Goal: Find specific page/section: Find specific page/section

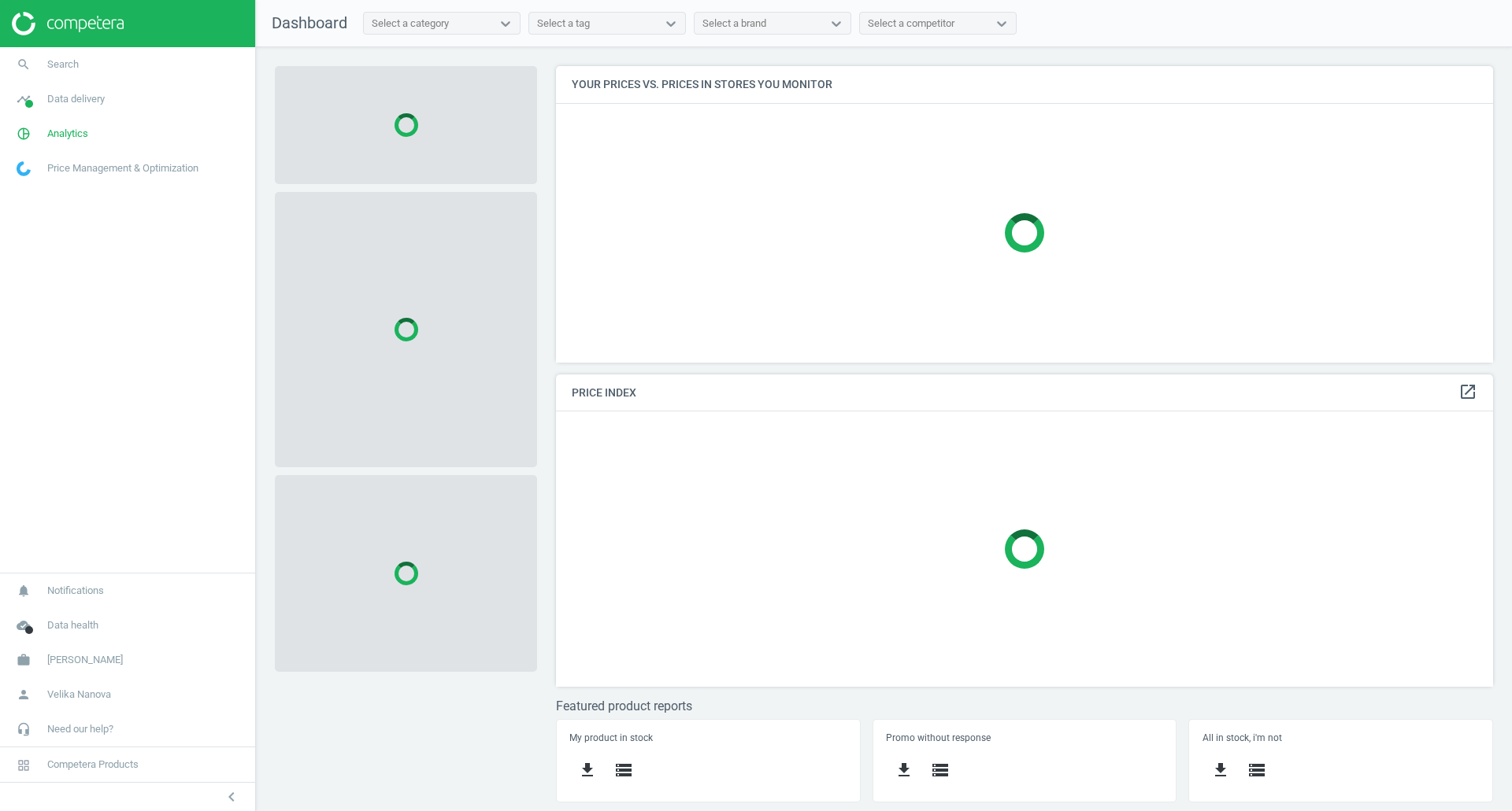
scroll to position [321, 961]
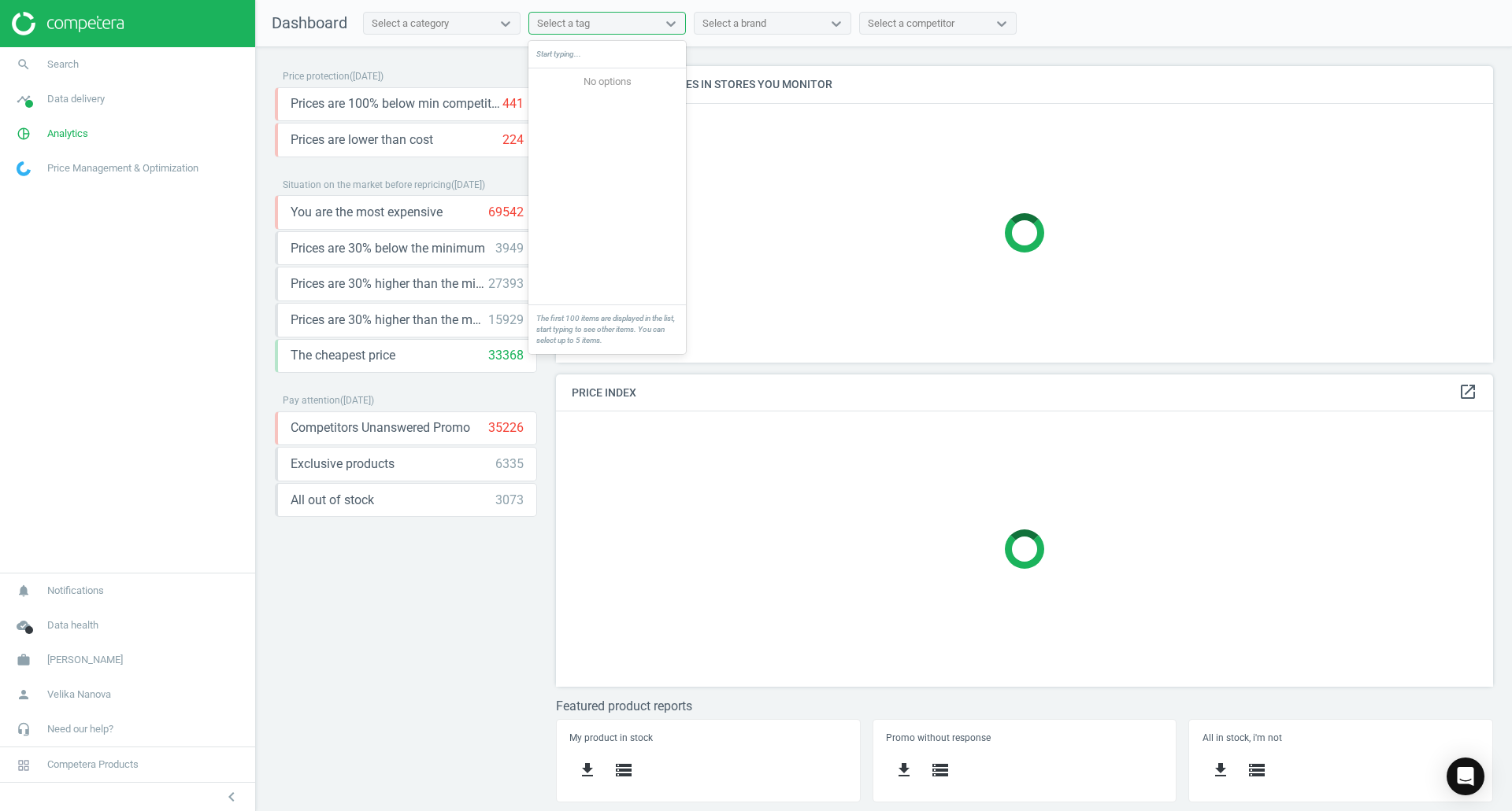
click at [617, 25] on div "Select a tag" at bounding box center [592, 24] width 127 height 21
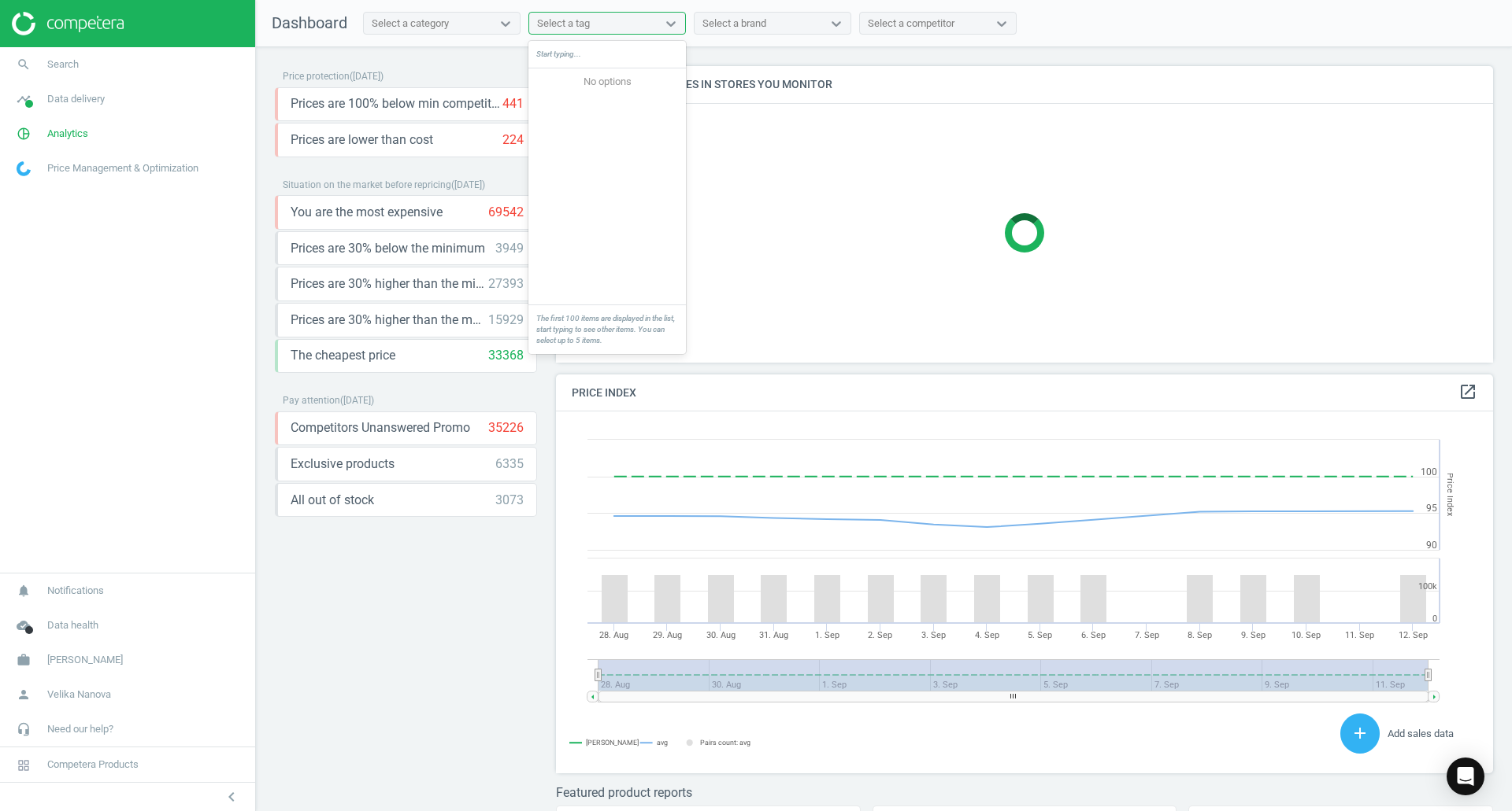
scroll to position [387, 949]
click at [37, 67] on icon "search" at bounding box center [24, 64] width 30 height 30
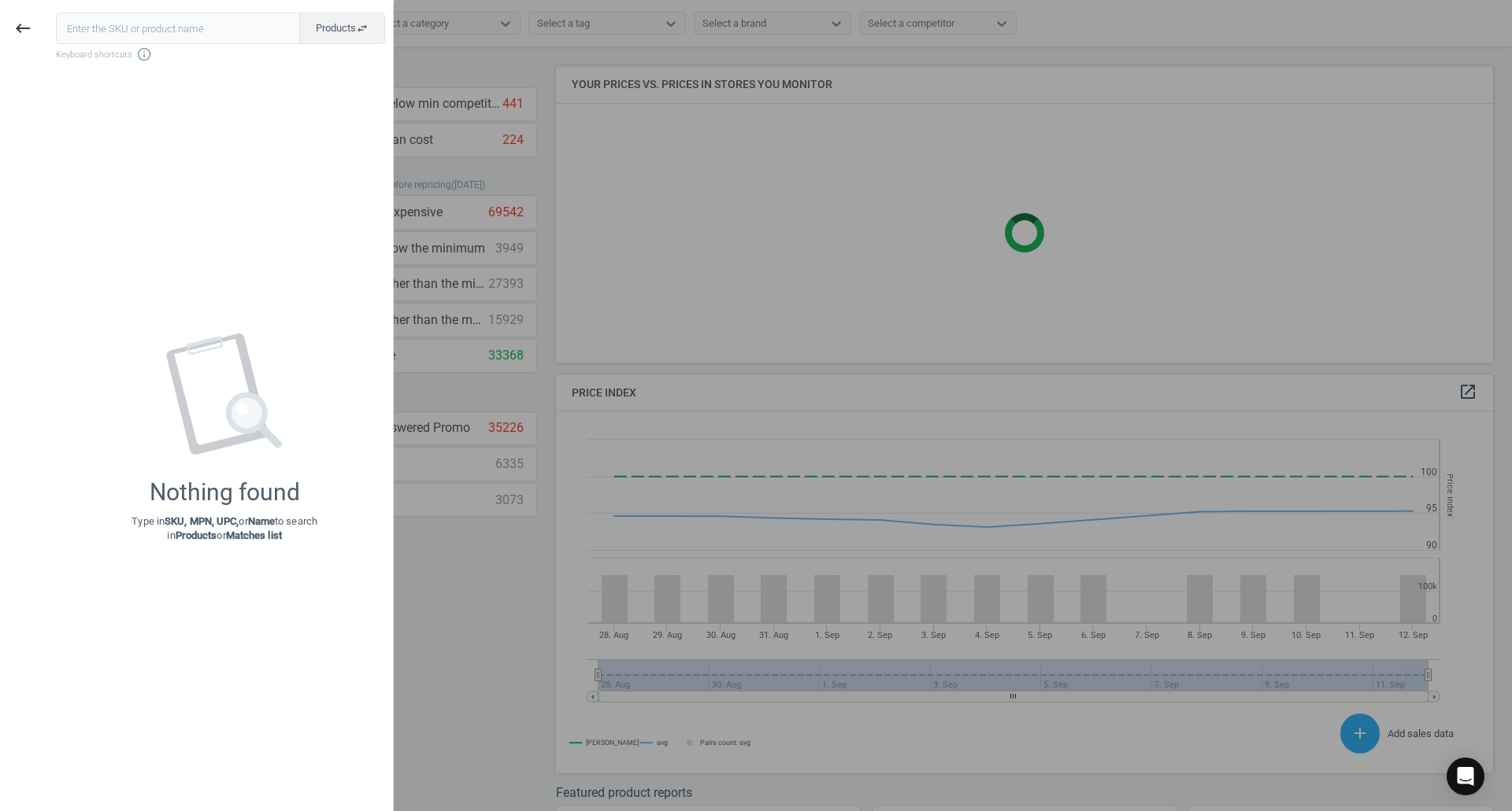
click at [249, 37] on input "text" at bounding box center [178, 29] width 244 height 32
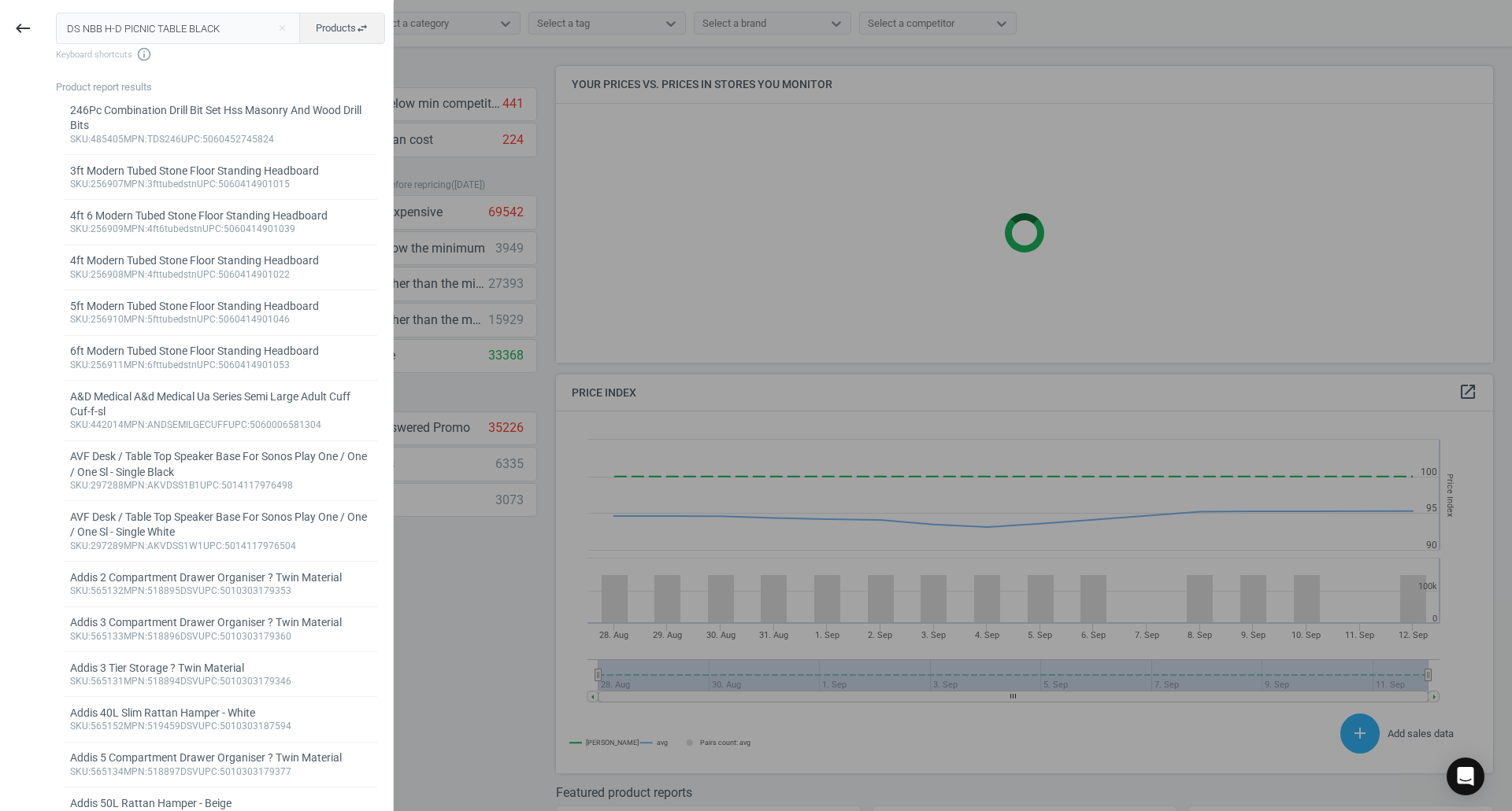
type input "DS NBB H-D PICNIC TABLE BLACK"
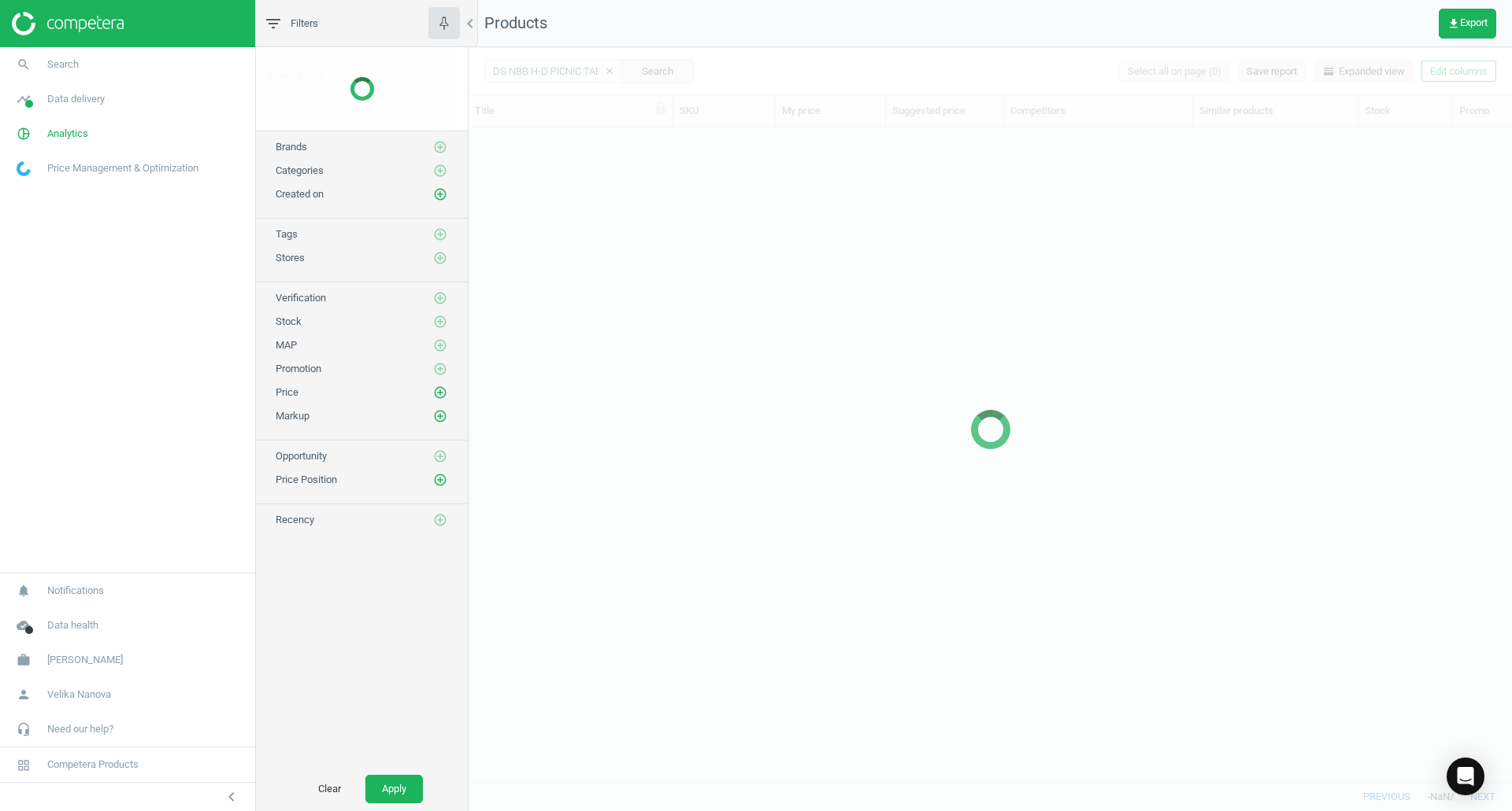
scroll to position [631, 1031]
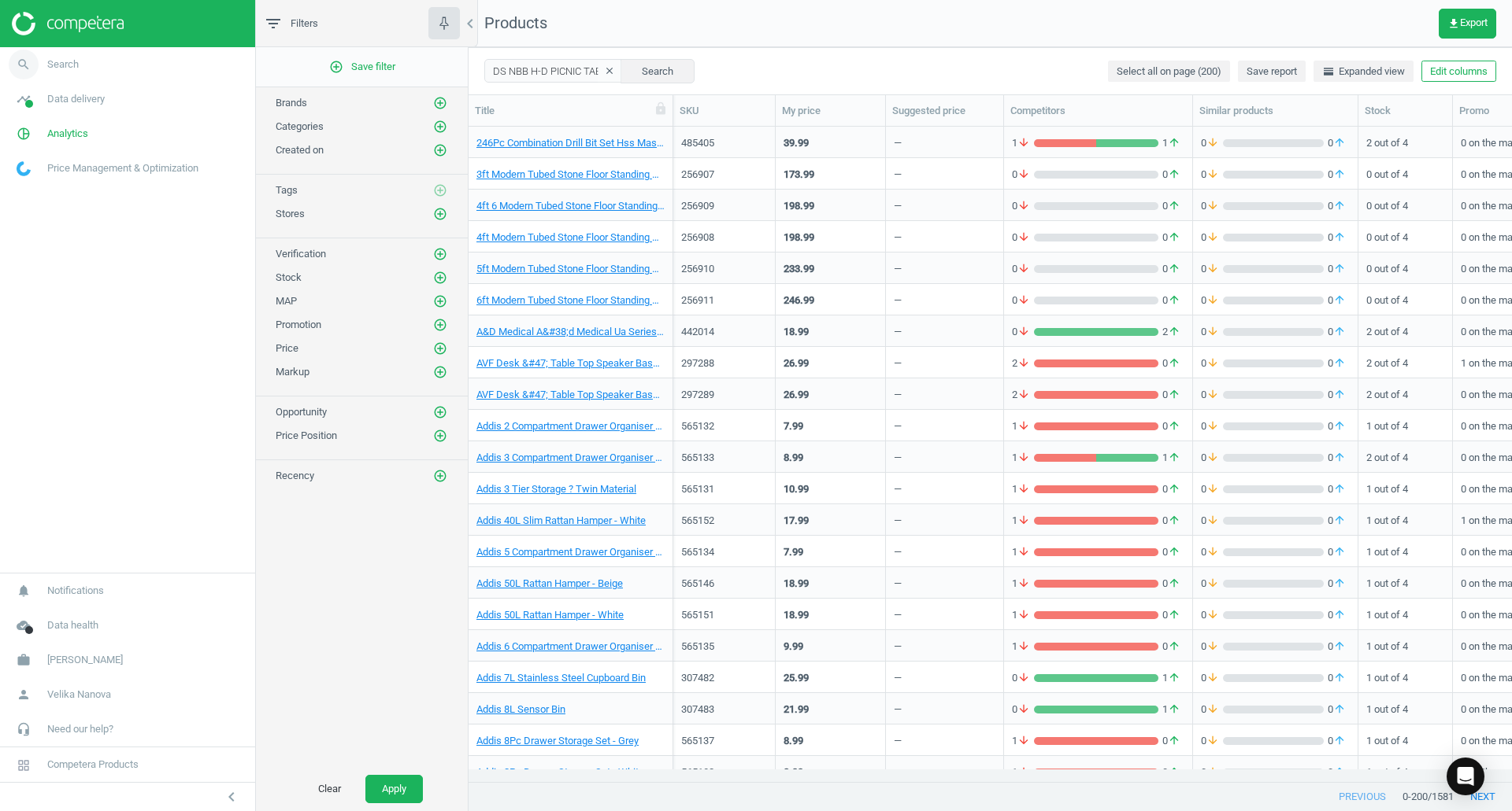
drag, startPoint x: 145, startPoint y: 44, endPoint x: 121, endPoint y: 72, distance: 36.9
click at [133, 65] on aside "search Search timeline Data delivery Overview Matches dashboard Matches Rematch…" at bounding box center [127, 406] width 256 height 811
click at [121, 72] on link "search Search" at bounding box center [127, 64] width 255 height 35
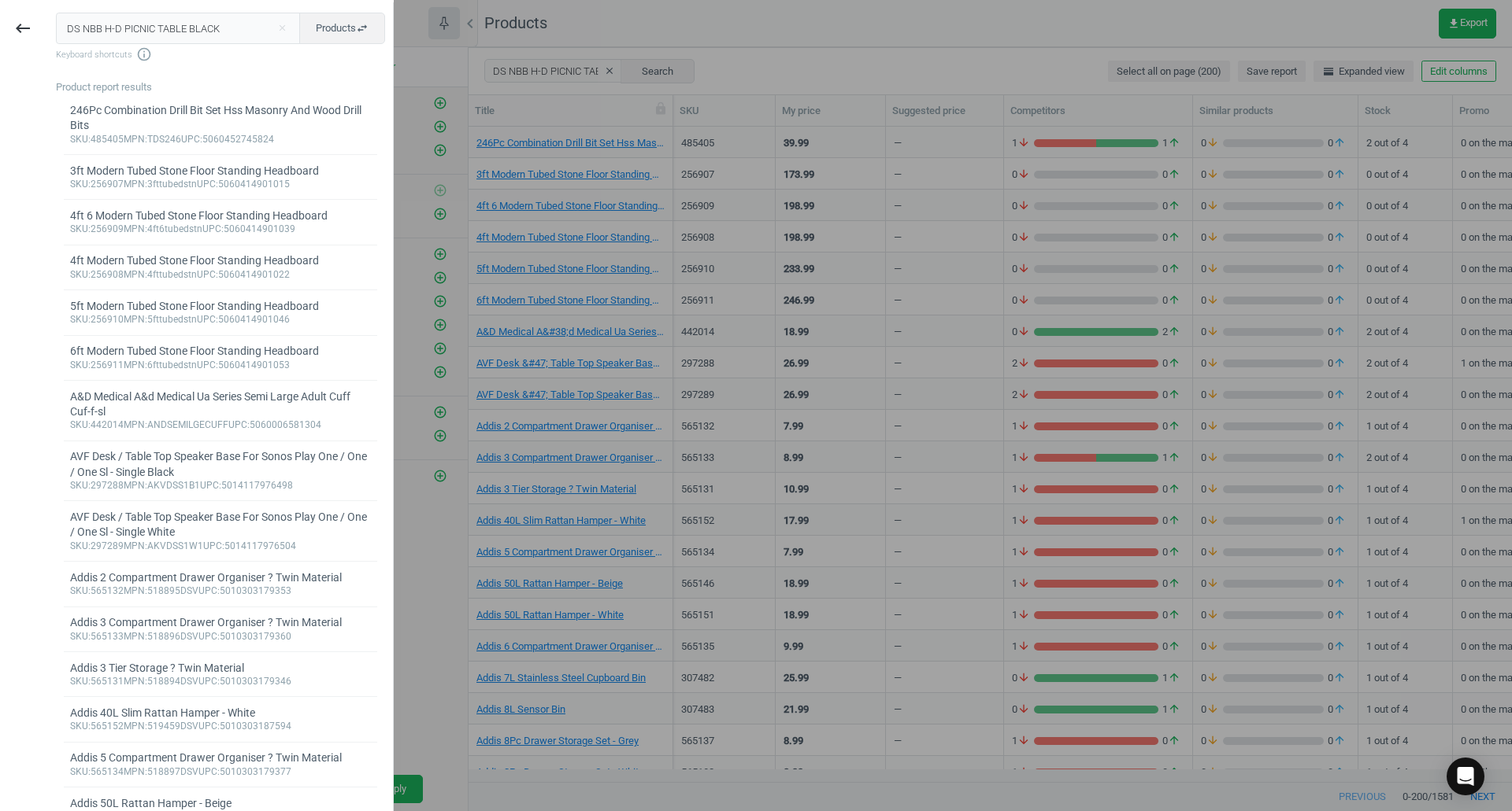
drag, startPoint x: 220, startPoint y: 24, endPoint x: 0, endPoint y: 40, distance: 220.6
click at [0, 40] on div "keyboard_backspace DS NBB H-D PICNIC TABLE BLACK close Products swap_horiz Keyb…" at bounding box center [196, 407] width 394 height 811
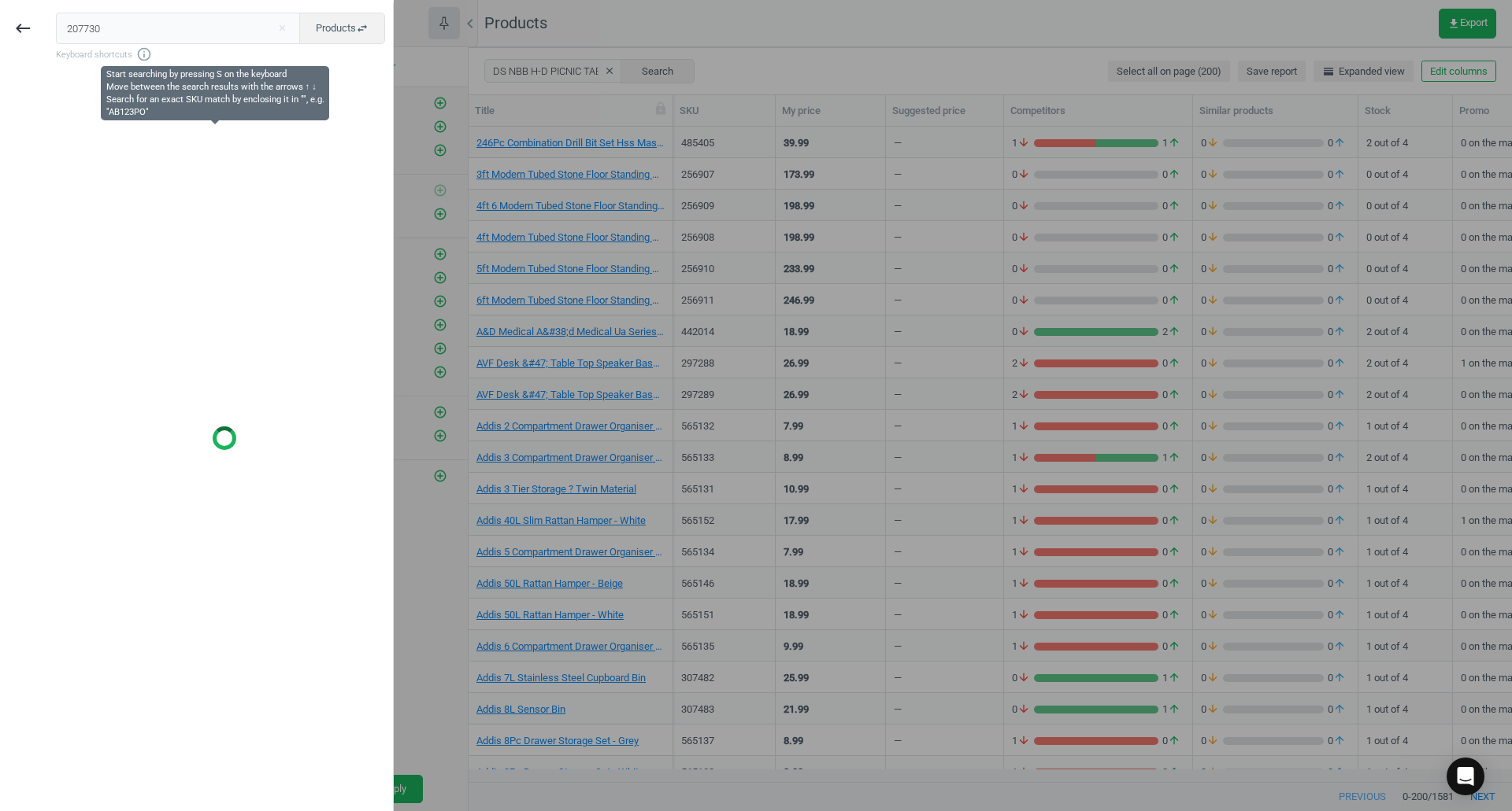
type input "207730"
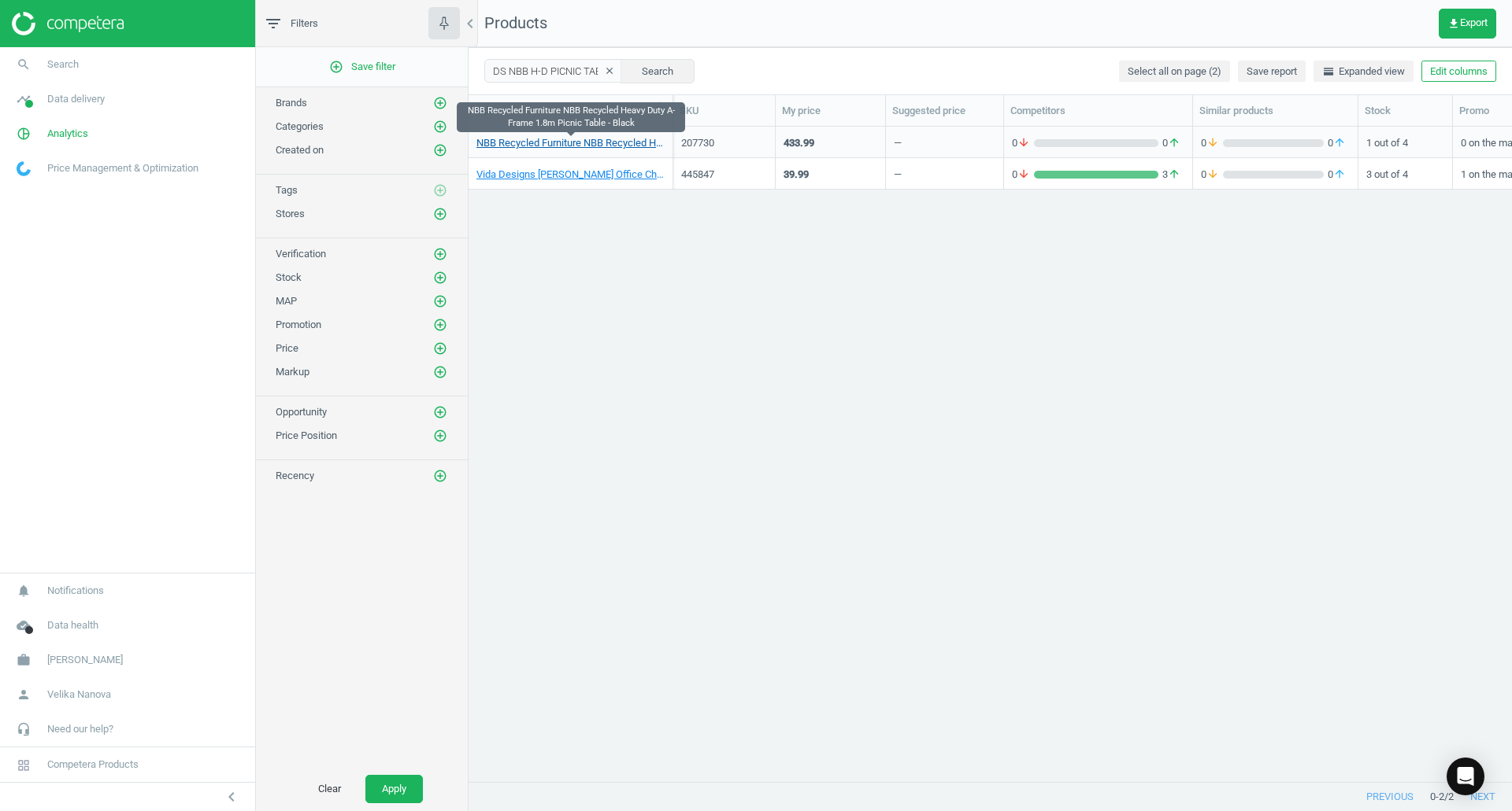
click at [631, 149] on link "NBB Recycled Furniture NBB Recycled Heavy Duty A-Frame 1.8m Picnic Table - Black" at bounding box center [570, 143] width 189 height 14
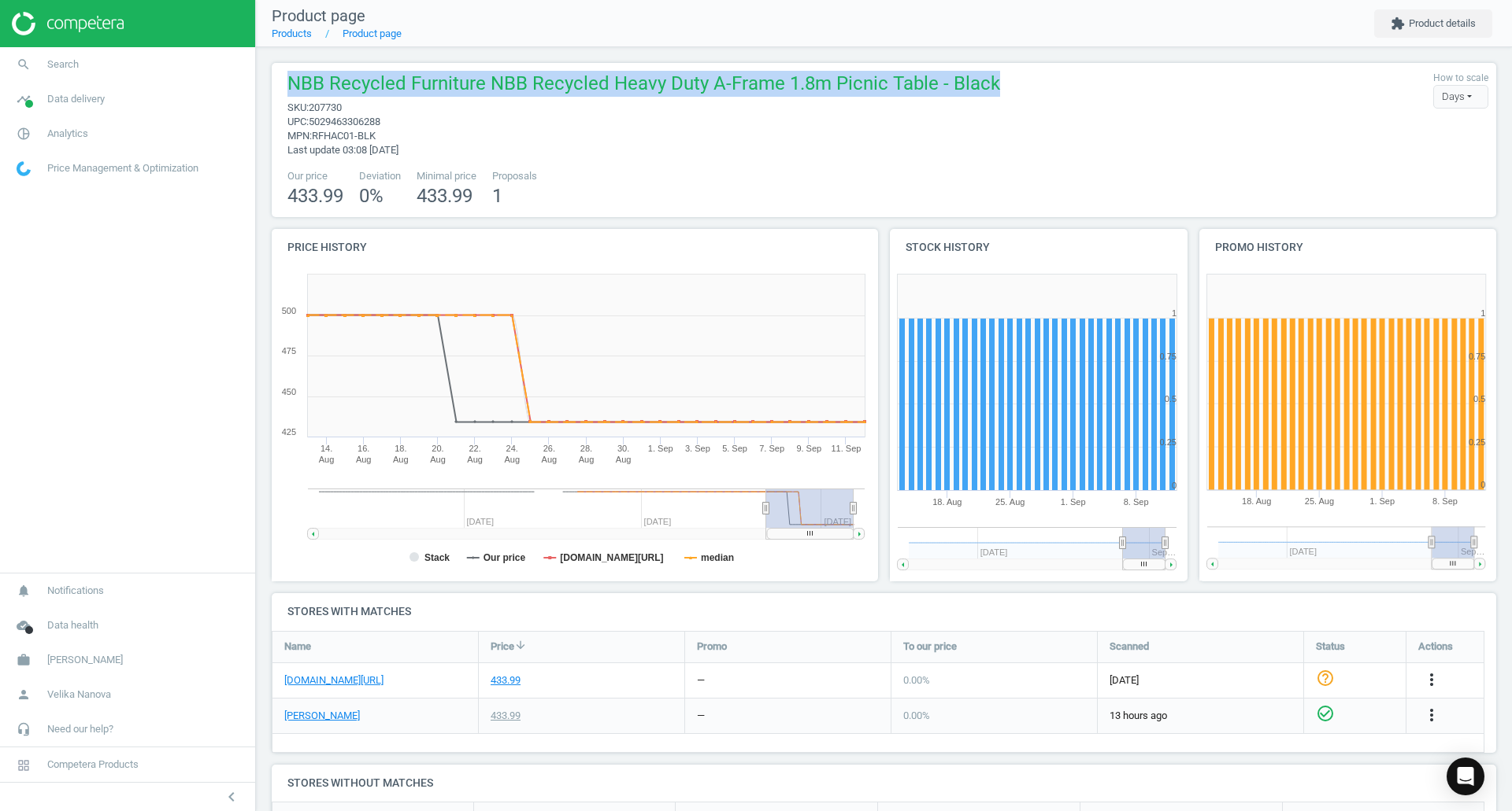
drag, startPoint x: 996, startPoint y: 84, endPoint x: 285, endPoint y: 92, distance: 711.0
click at [285, 92] on div "NBB Recycled Furniture NBB Recycled Heavy Duty A-Frame 1.8m Picnic Table - Blac…" at bounding box center [883, 114] width 1209 height 87
copy span "NBB Recycled Furniture NBB Recycled Heavy Duty A-Frame 1.8m Picnic Table - Black"
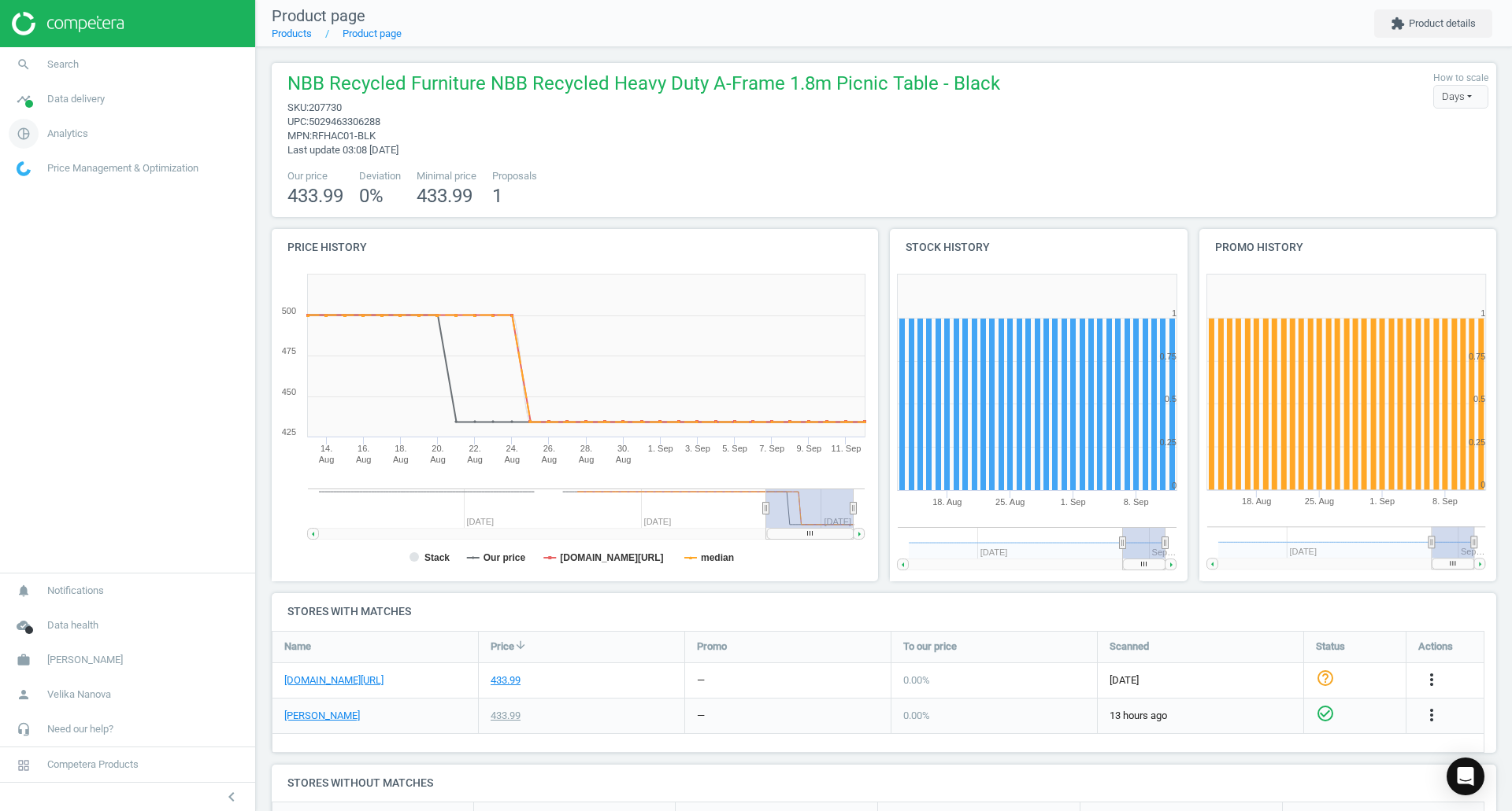
click at [71, 134] on span "Analytics" at bounding box center [67, 133] width 40 height 14
click at [37, 170] on span "Overview" at bounding box center [37, 168] width 38 height 13
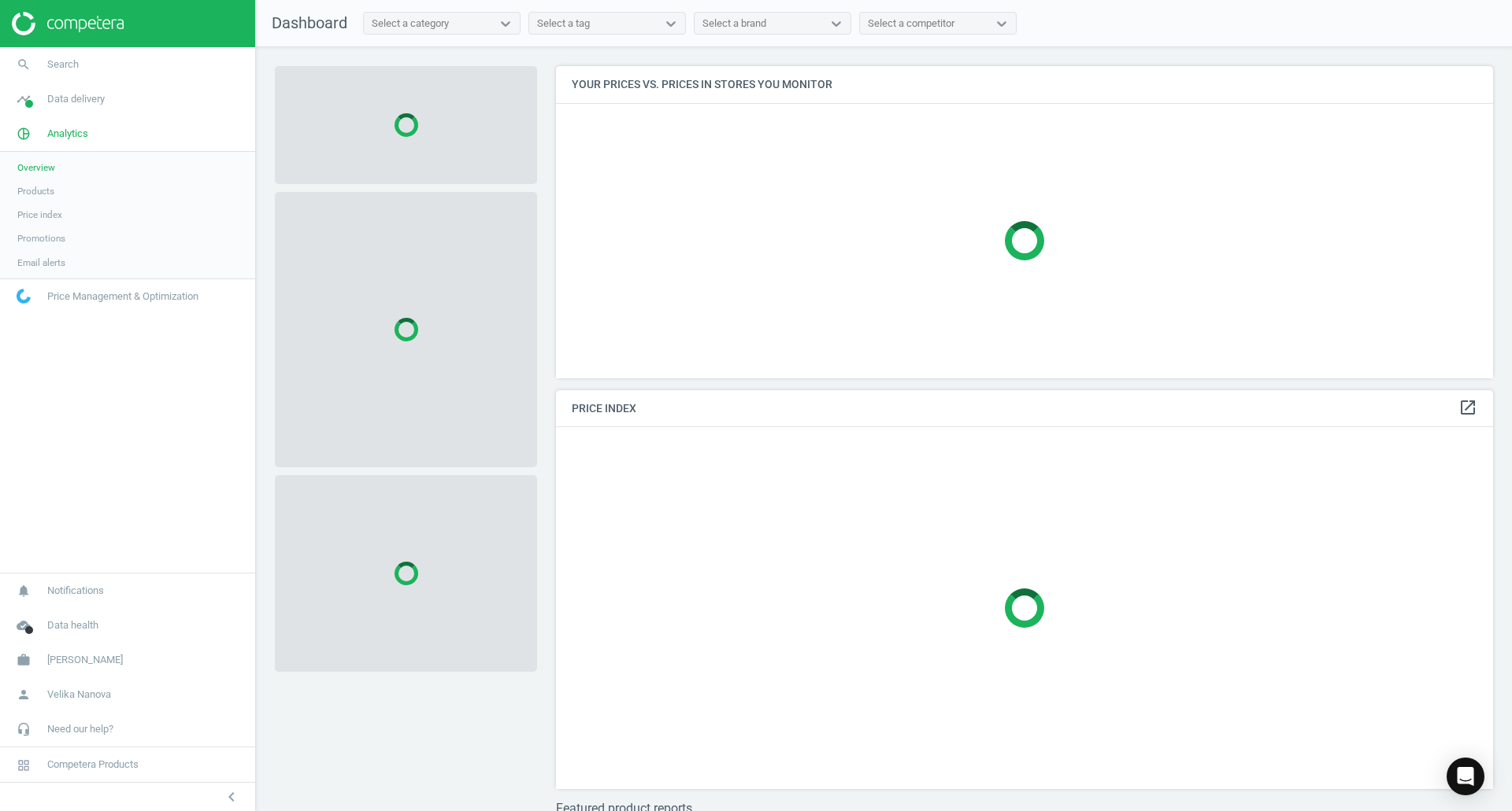
scroll to position [387, 949]
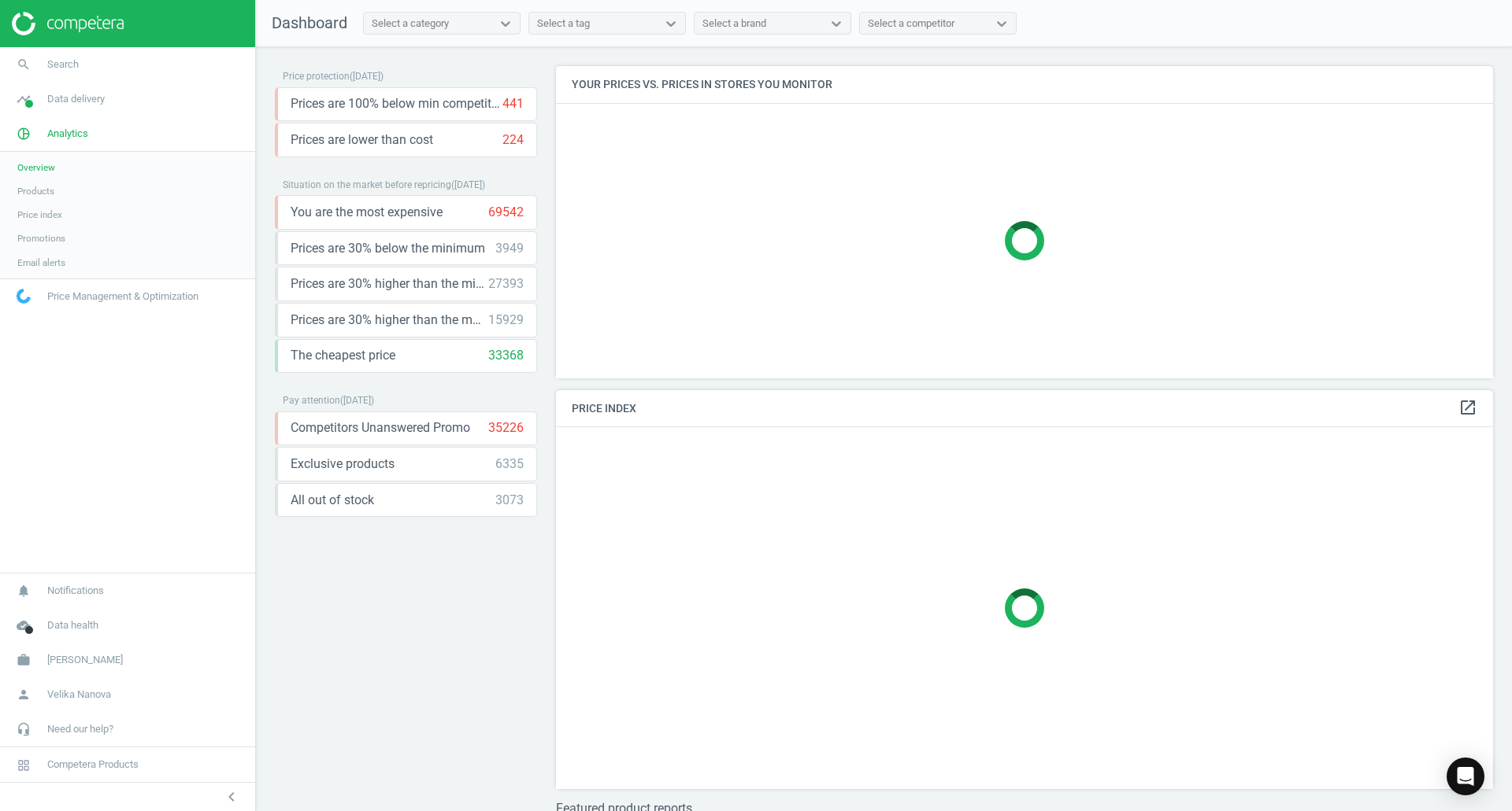
click at [47, 188] on span "Products" at bounding box center [36, 190] width 37 height 13
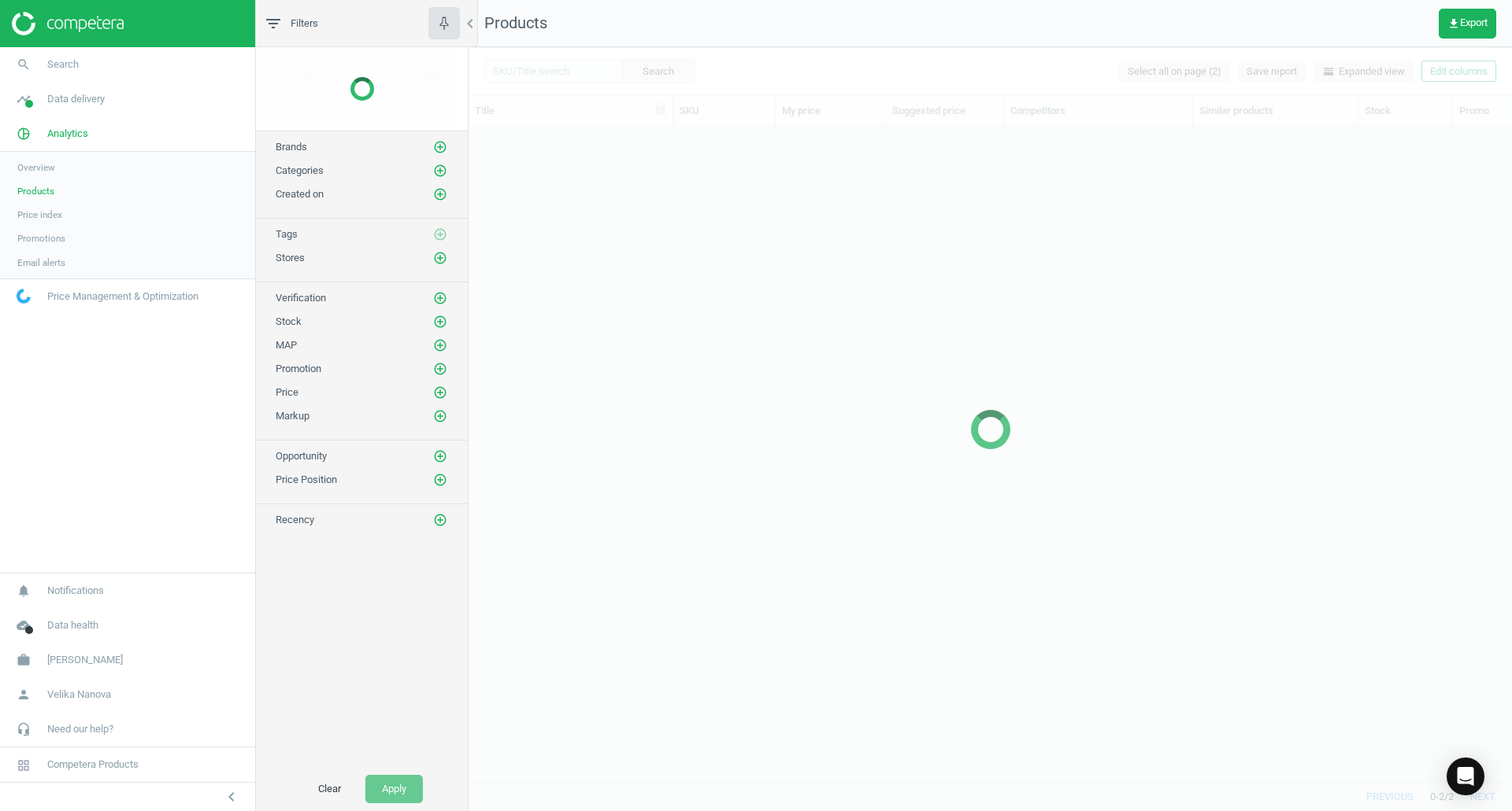
scroll to position [631, 1031]
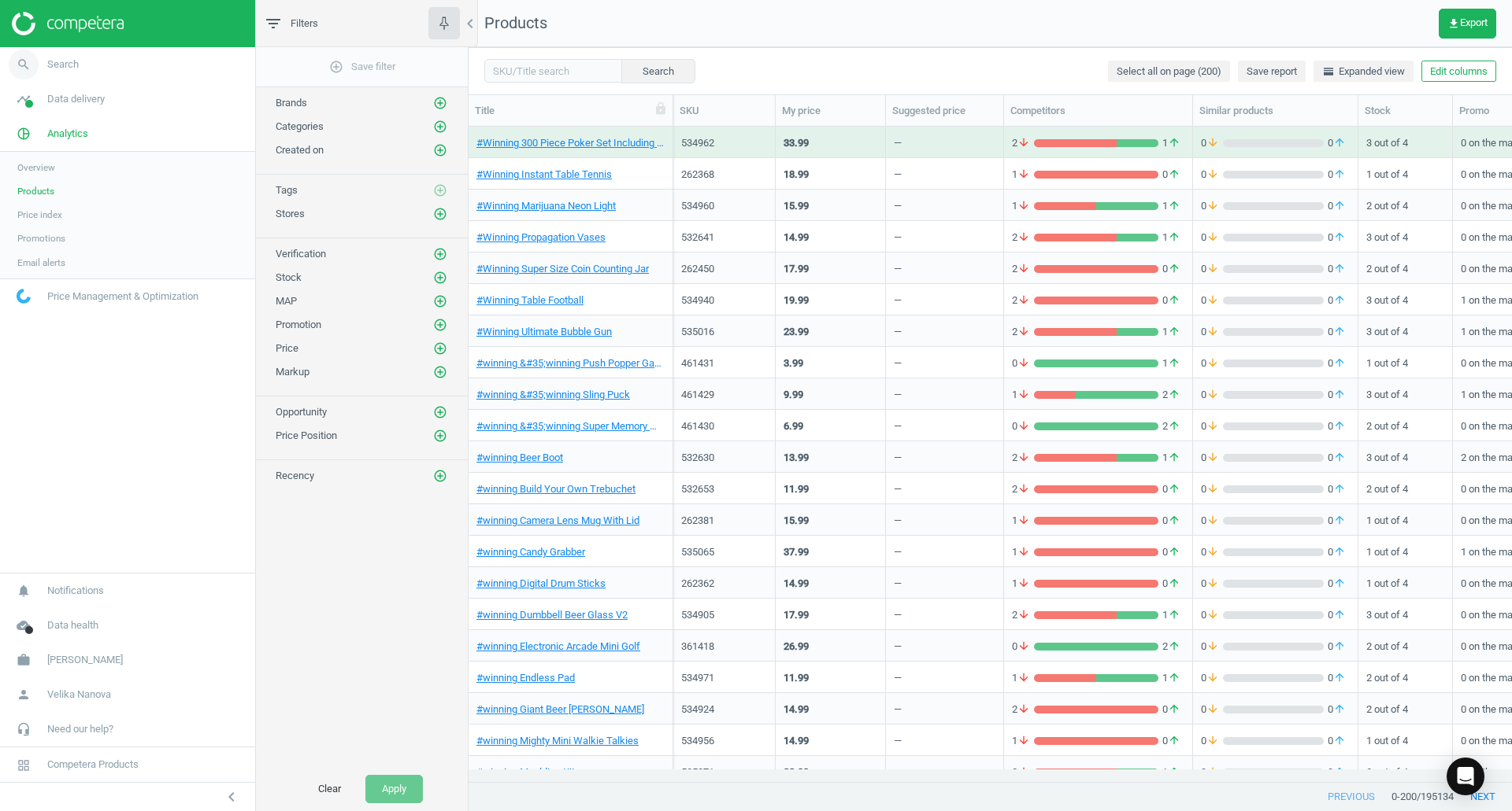
click at [57, 62] on span "Search" at bounding box center [63, 64] width 32 height 14
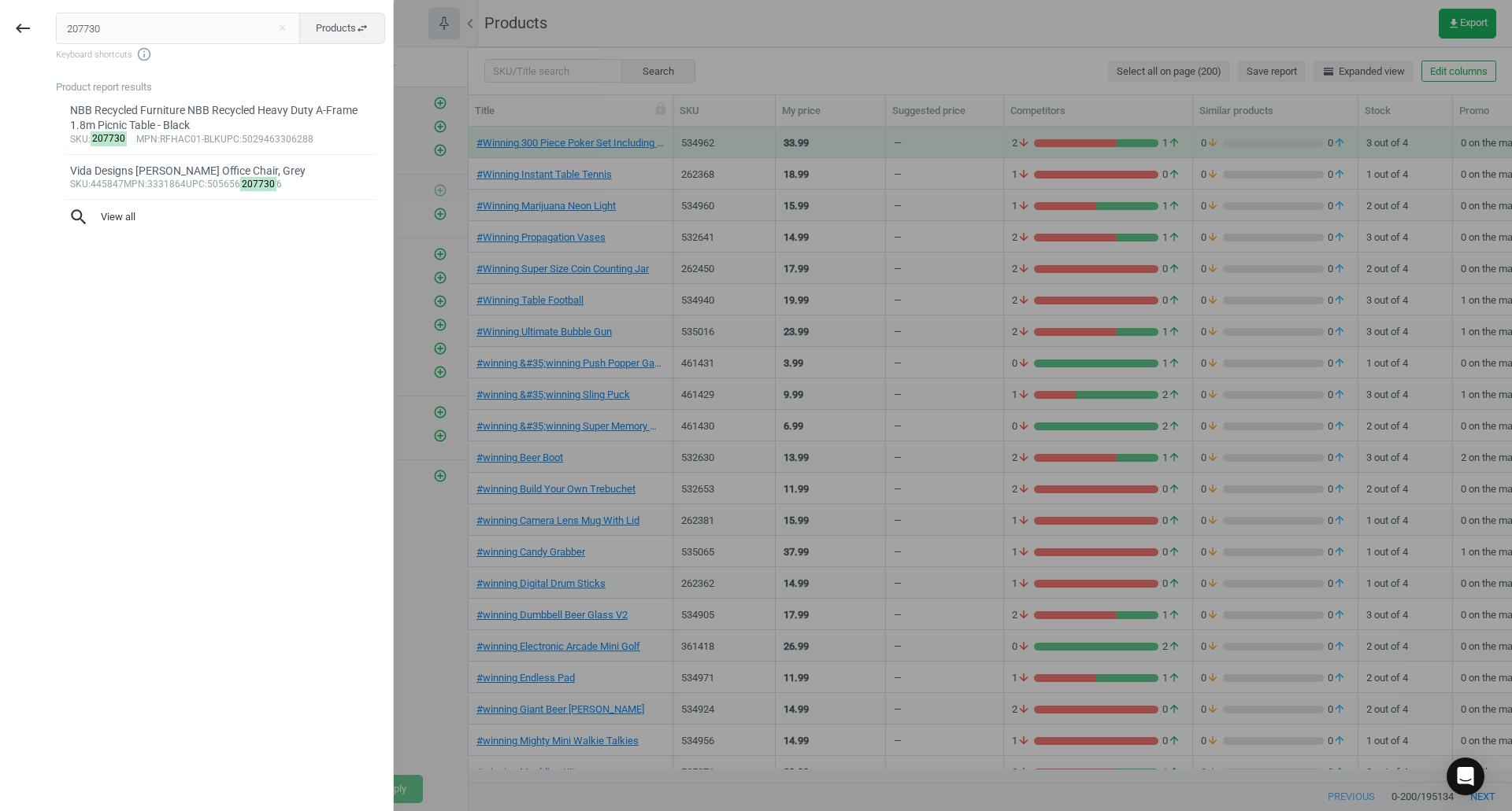
drag, startPoint x: 162, startPoint y: 24, endPoint x: 0, endPoint y: 23, distance: 162.0
click at [0, 23] on div "keyboard_backspace 207730 close Products swap_horiz Keyboard shortcuts info_out…" at bounding box center [196, 407] width 394 height 811
type input "460831"
click at [134, 111] on div "MeacoDry Arete One 12L Dehumidifier / Air Purifier" at bounding box center [221, 111] width 302 height 15
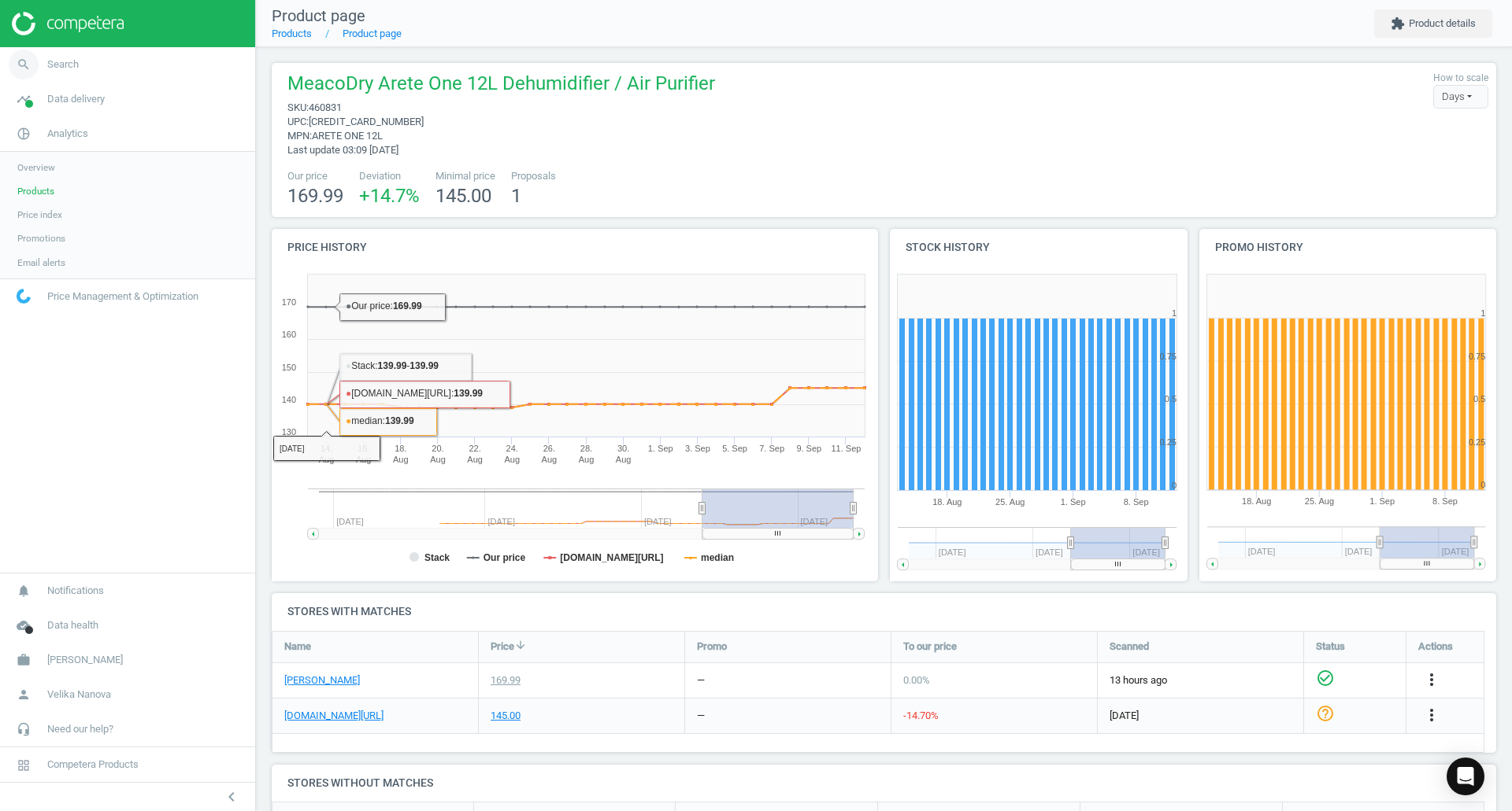
click at [114, 69] on link "search Search" at bounding box center [127, 64] width 255 height 35
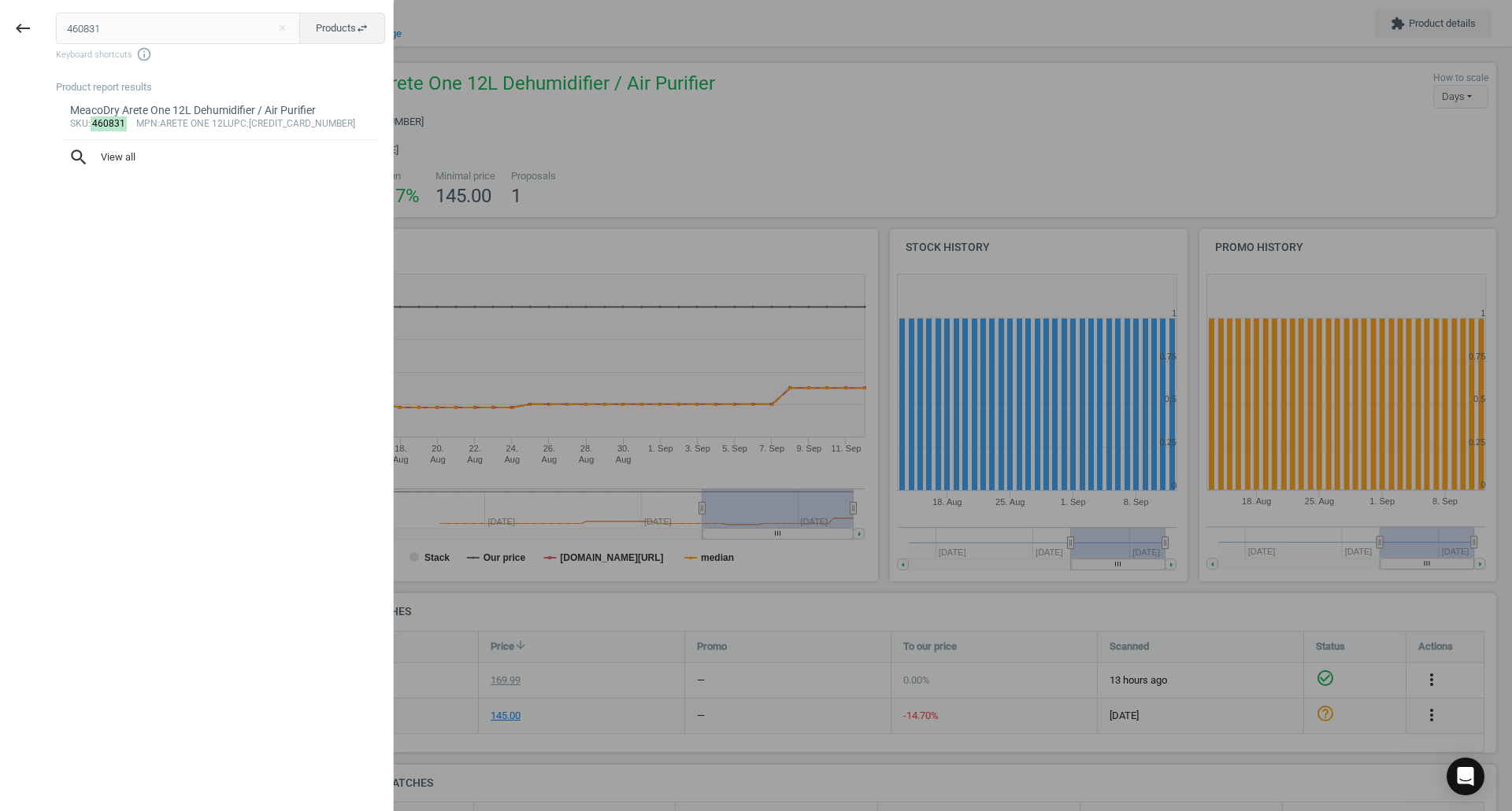
drag, startPoint x: 127, startPoint y: 37, endPoint x: 0, endPoint y: 30, distance: 127.2
click at [0, 30] on div "keyboard_backspace 460831 close Products swap_horiz Keyboard shortcuts info_out…" at bounding box center [196, 407] width 394 height 811
drag, startPoint x: 184, startPoint y: 25, endPoint x: 0, endPoint y: 40, distance: 184.6
click at [0, 37] on div "keyboard_backspace 276475 close Products swap_horiz Keyboard shortcuts info_out…" at bounding box center [196, 407] width 394 height 811
paste input "445013"
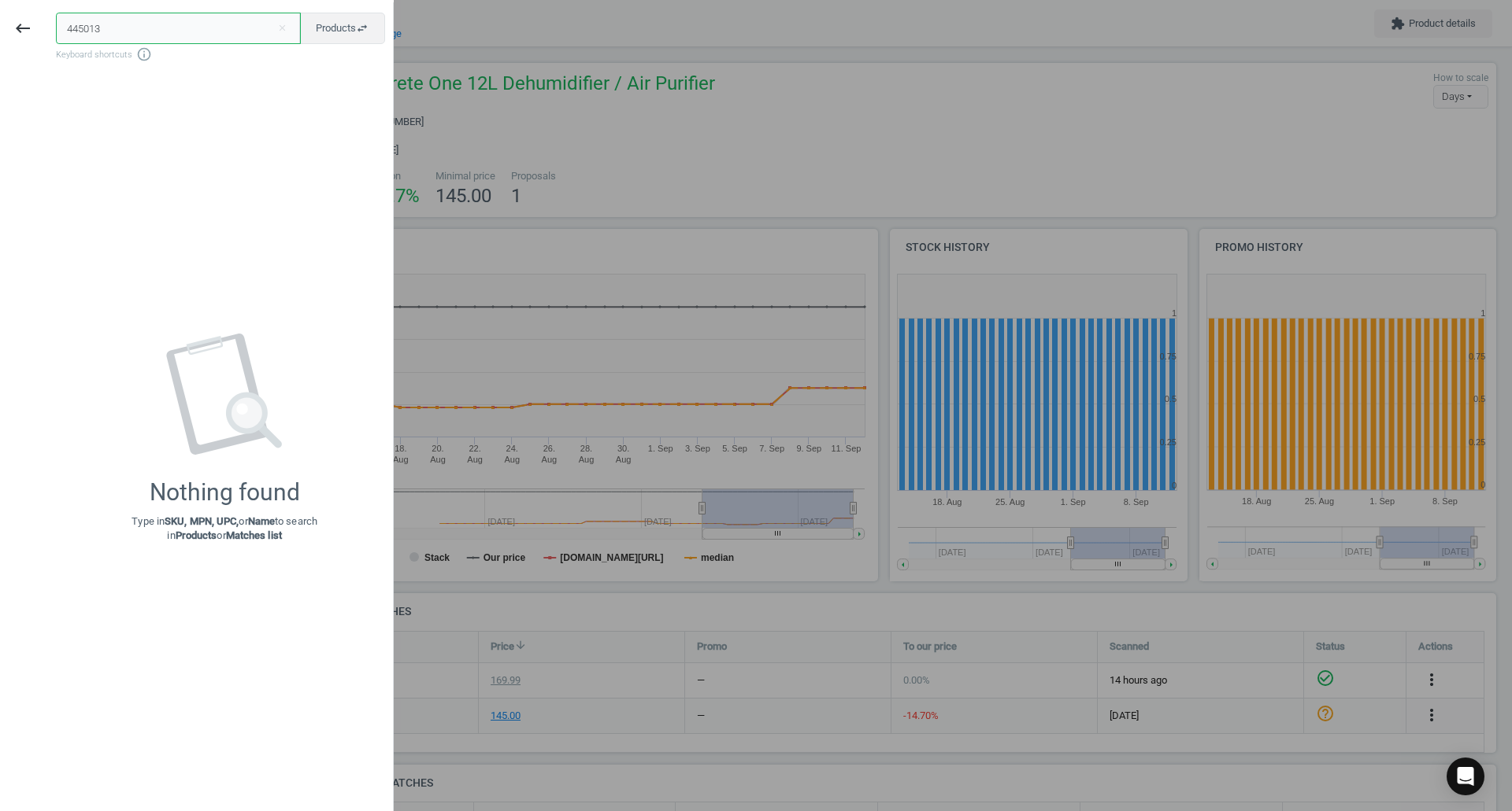
type input "445013"
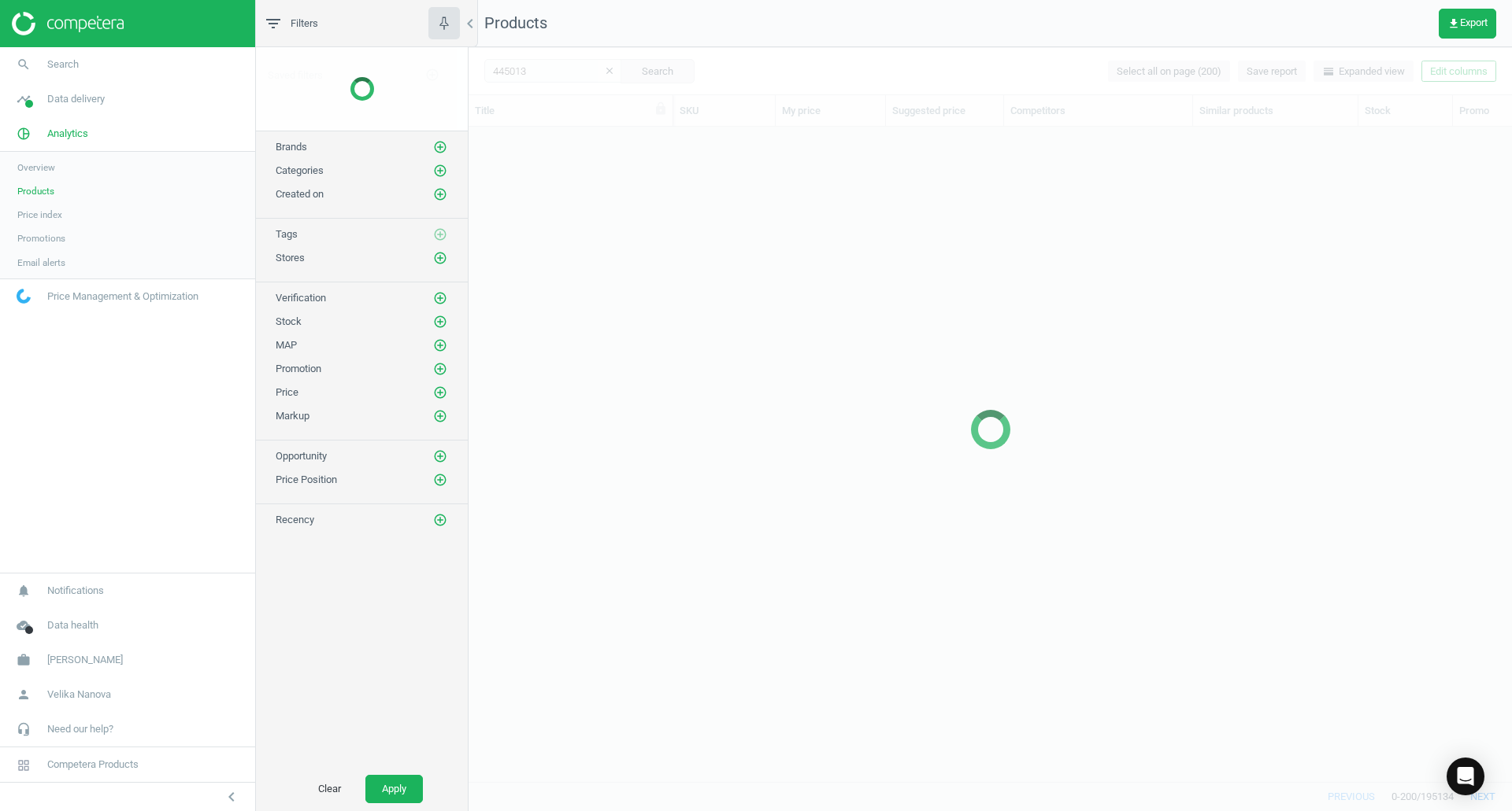
scroll to position [631, 1031]
